Goal: Task Accomplishment & Management: Manage account settings

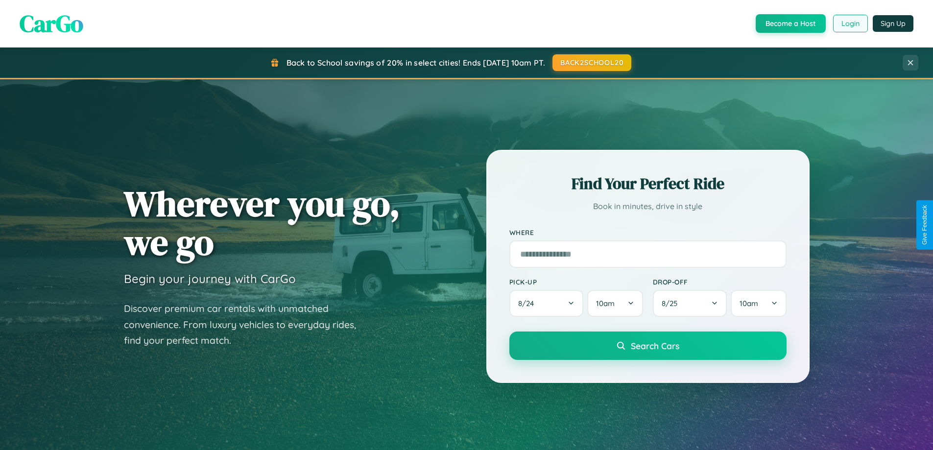
click at [850, 24] on button "Login" at bounding box center [850, 24] width 35 height 18
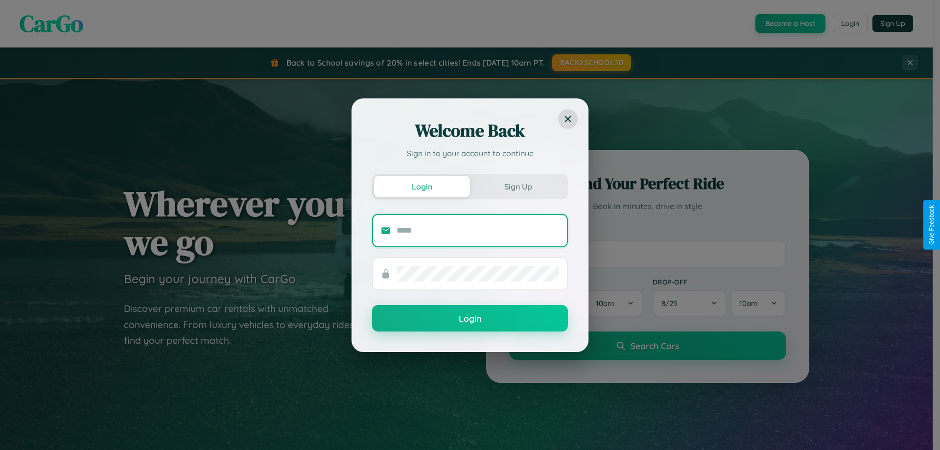
click at [478, 230] on input "text" at bounding box center [478, 231] width 163 height 16
type input "**********"
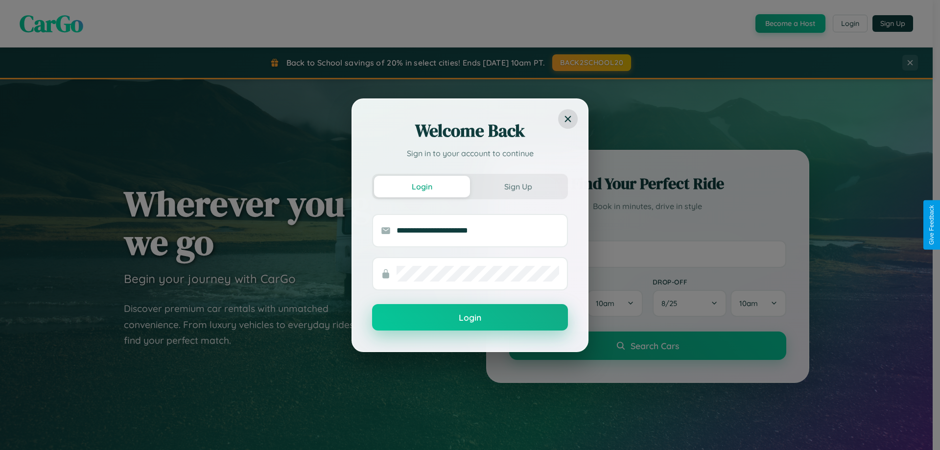
click at [470, 317] on button "Login" at bounding box center [470, 317] width 196 height 26
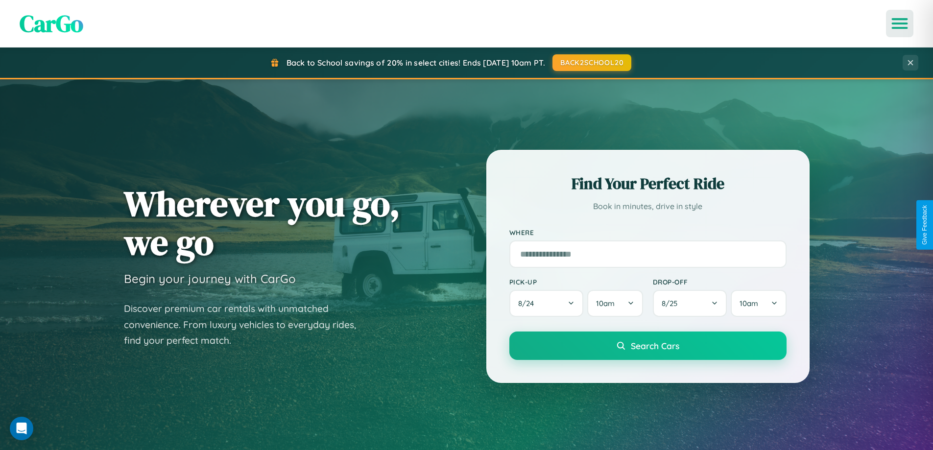
click at [900, 24] on icon "Open menu" at bounding box center [900, 23] width 14 height 9
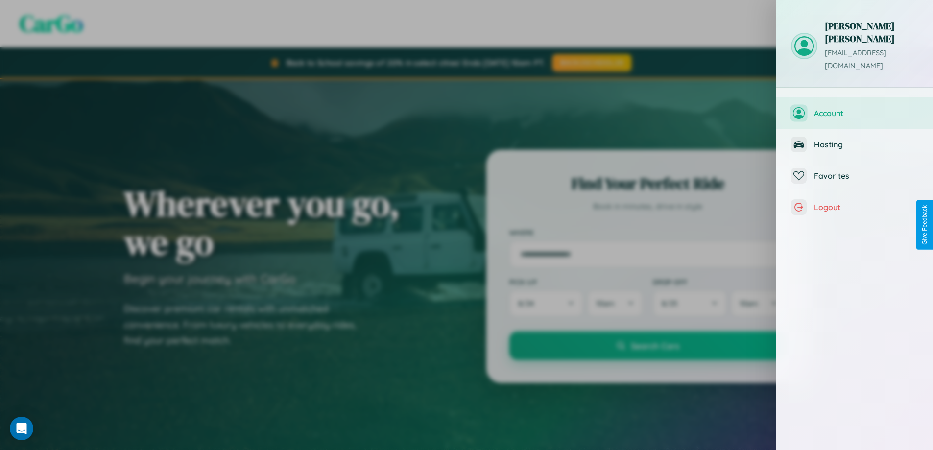
click at [855, 108] on span "Account" at bounding box center [866, 113] width 104 height 10
